Goal: Task Accomplishment & Management: Complete application form

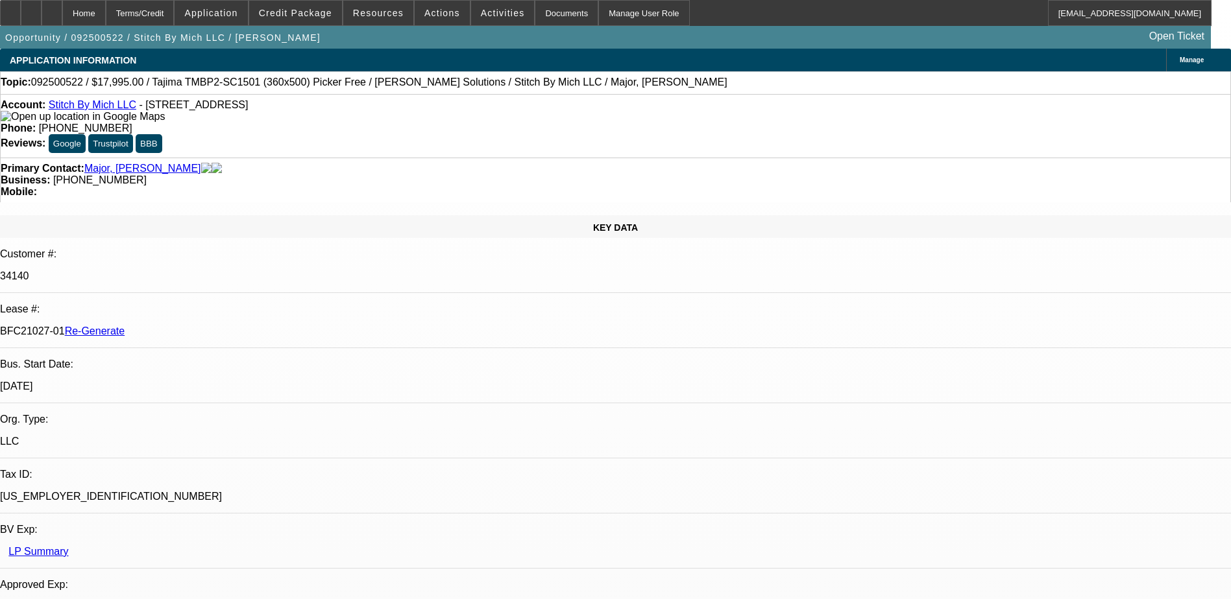
select select "0"
select select "2"
select select "0.1"
select select "4"
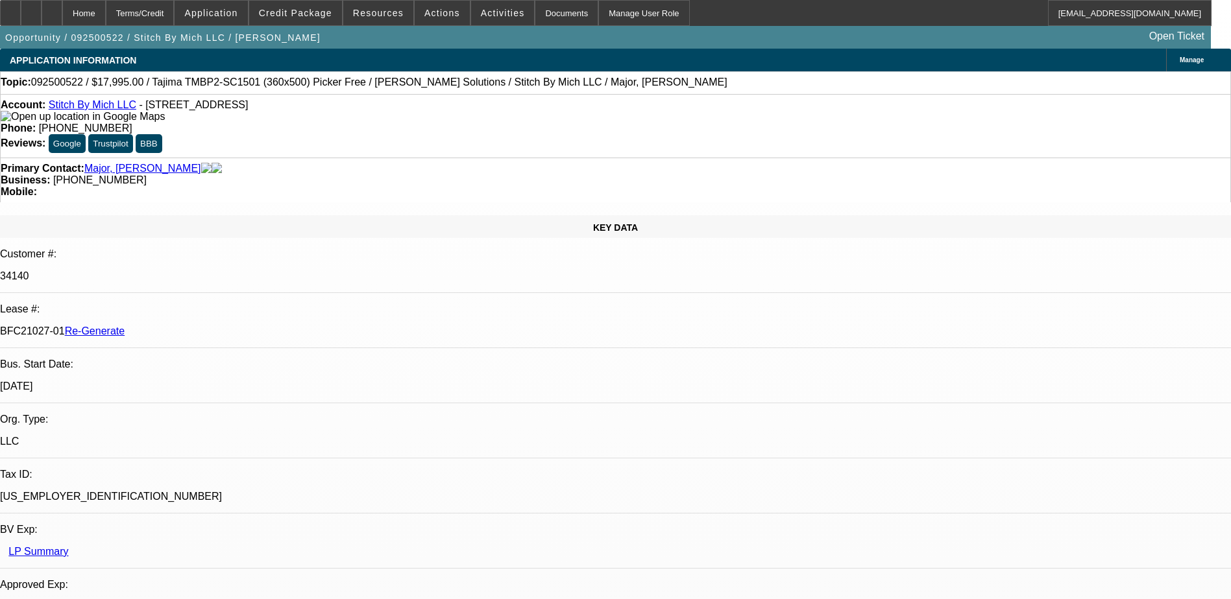
select select "0"
select select "2"
select select "0"
select select "6"
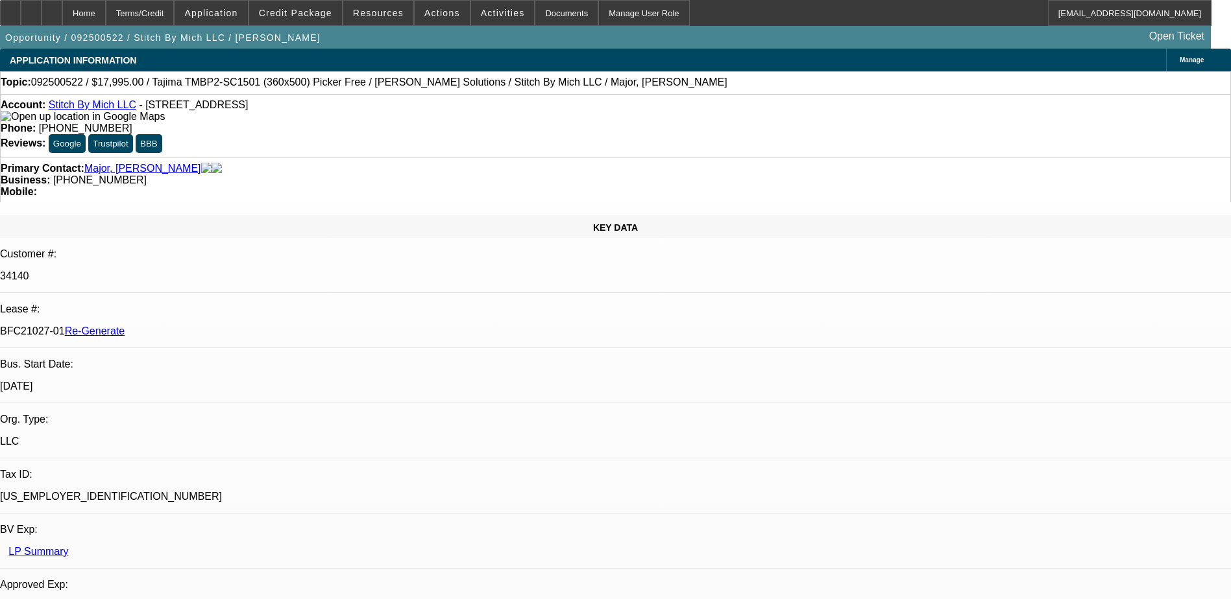
select select "0"
select select "2"
select select "0"
select select "6"
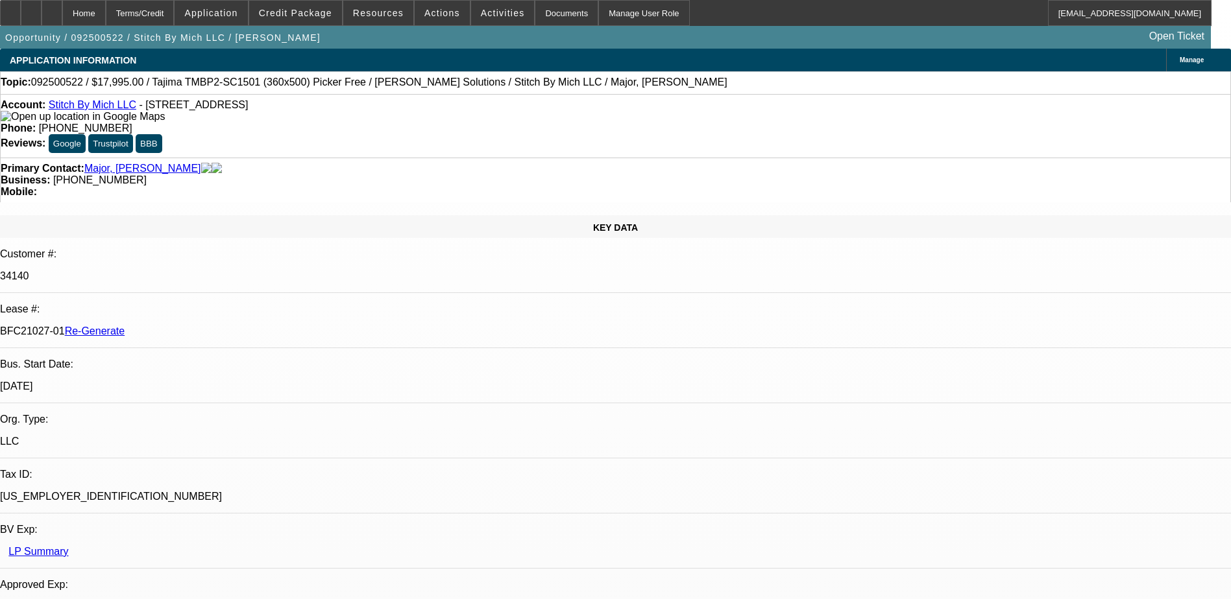
select select "0"
select select "2"
select select "0.1"
select select "4"
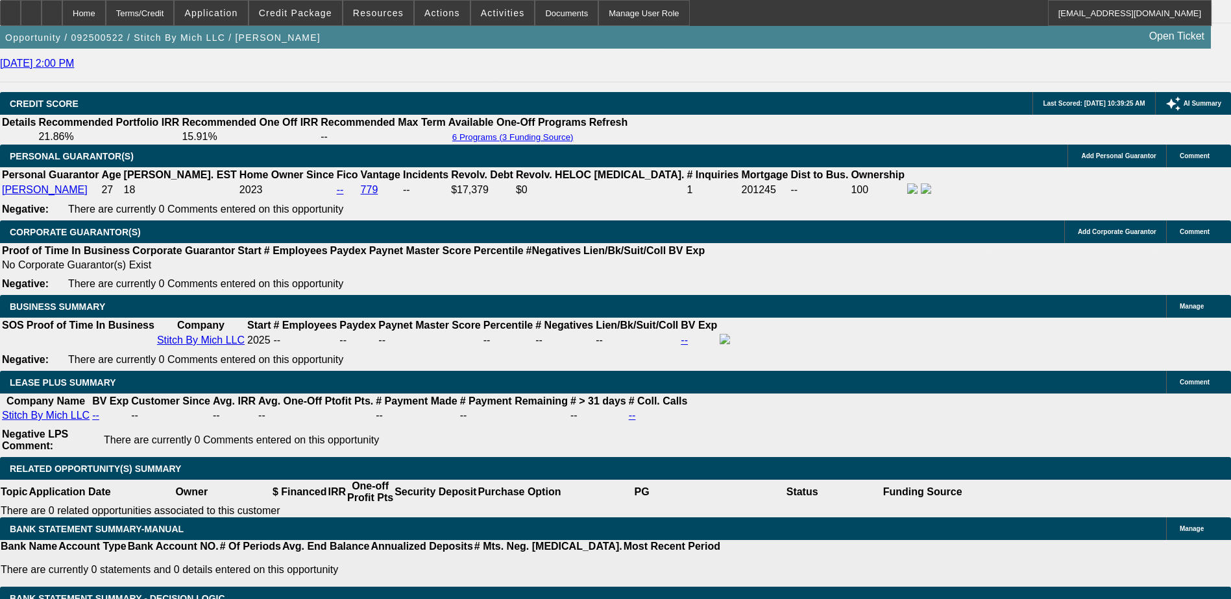
scroll to position [130, 0]
